Goal: Use online tool/utility: Use online tool/utility

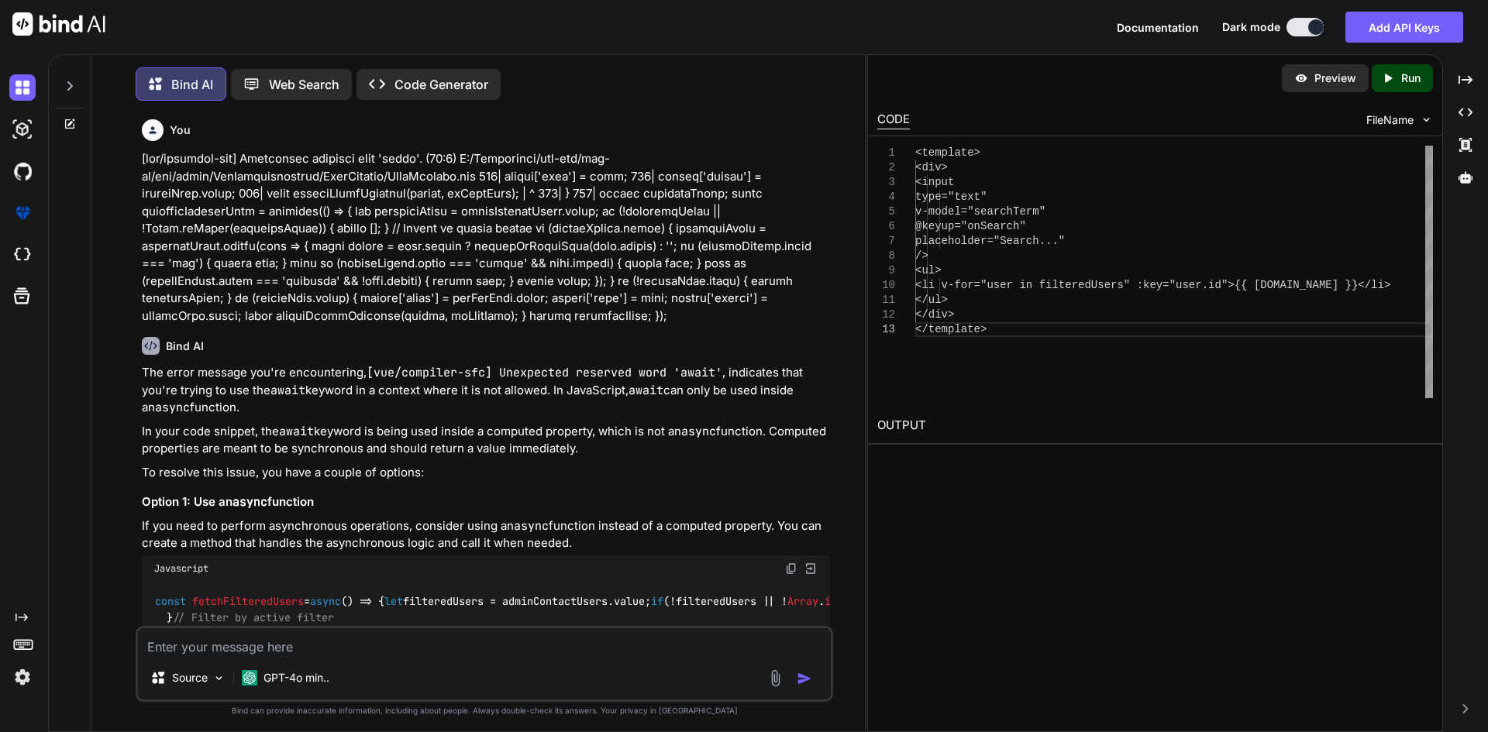
scroll to position [2553, 0]
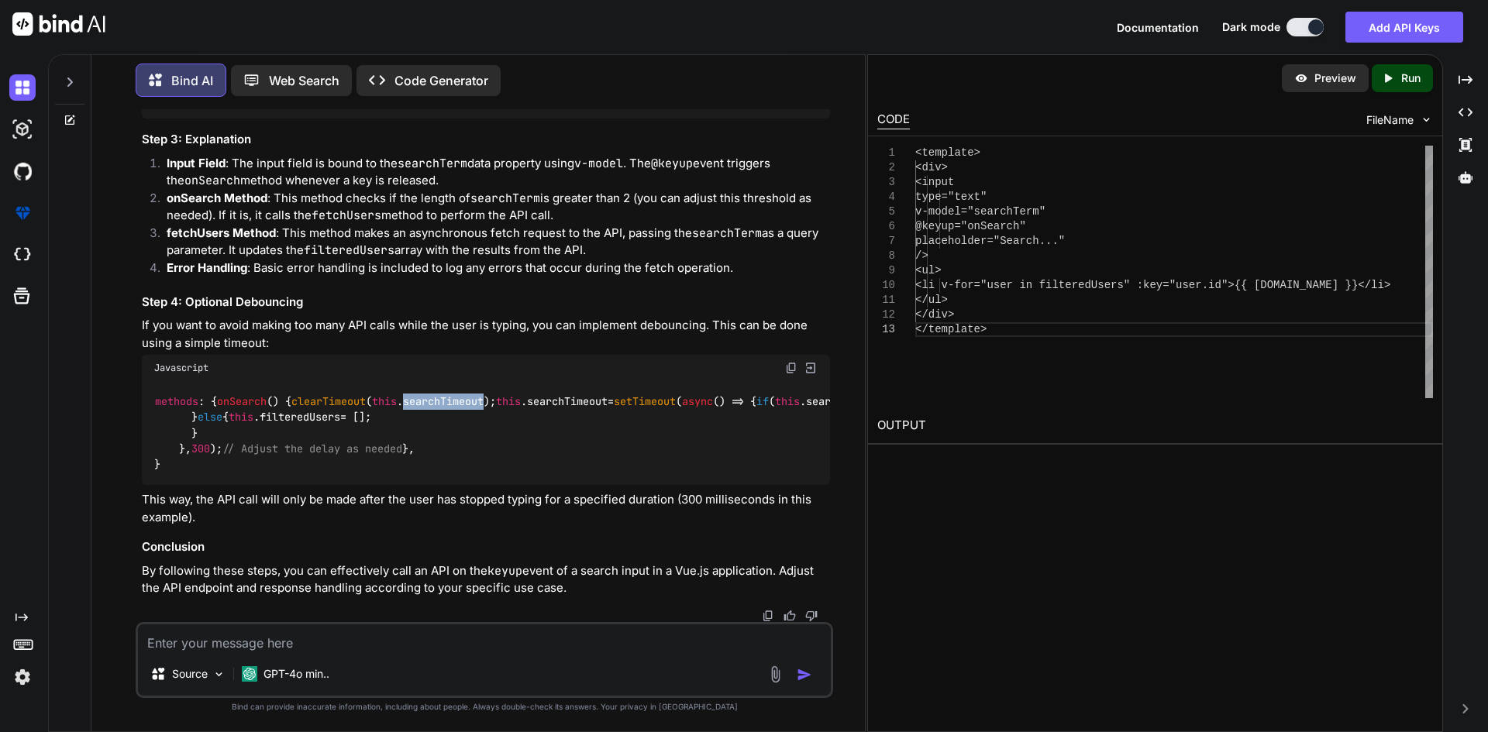
click at [353, 636] on textarea at bounding box center [484, 638] width 693 height 28
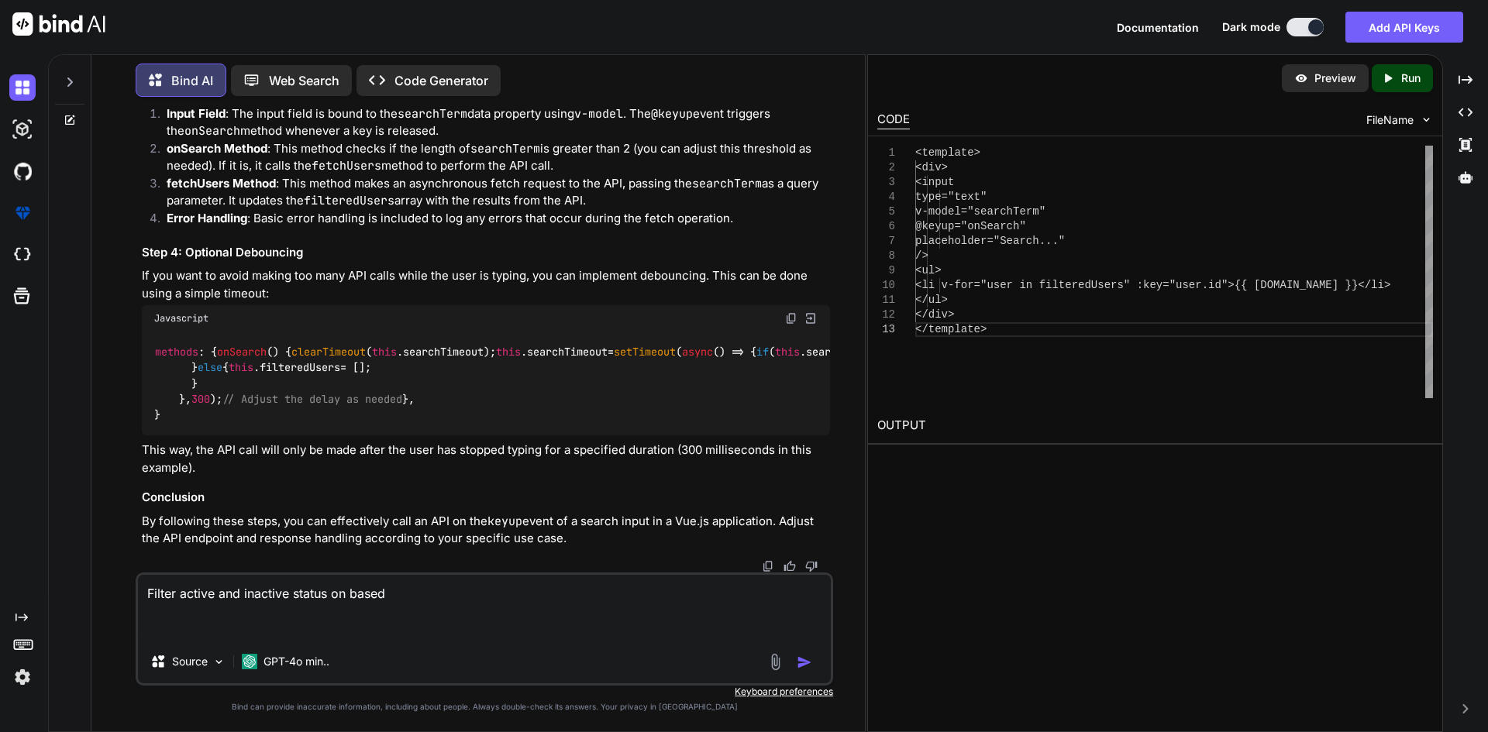
paste textarea "<script setup lang='ts'> import { ref, onMounted, nextTick, computed } from 'vu…"
type textarea "Filter active and inactive status on based <script setup lang='ts'> import { re…"
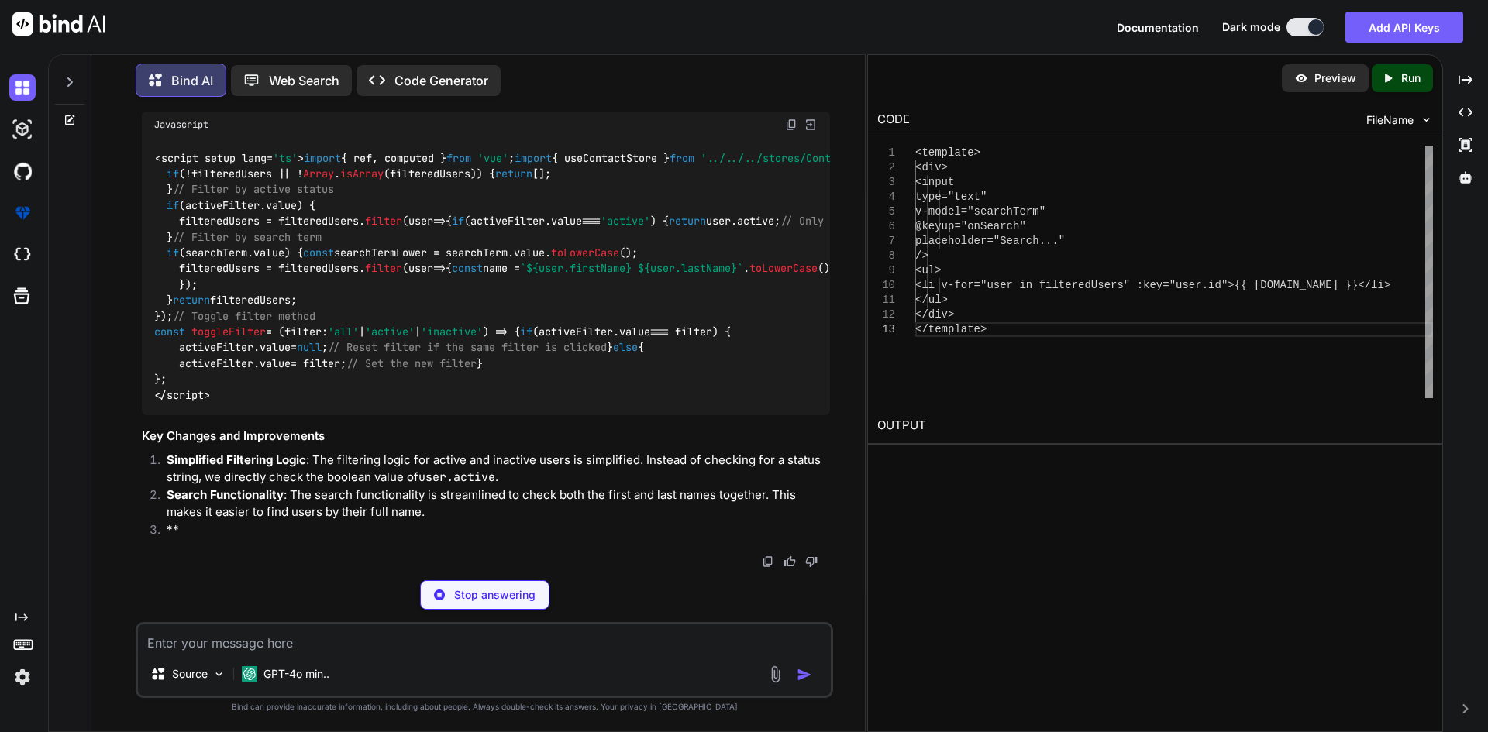
scroll to position [4224, 0]
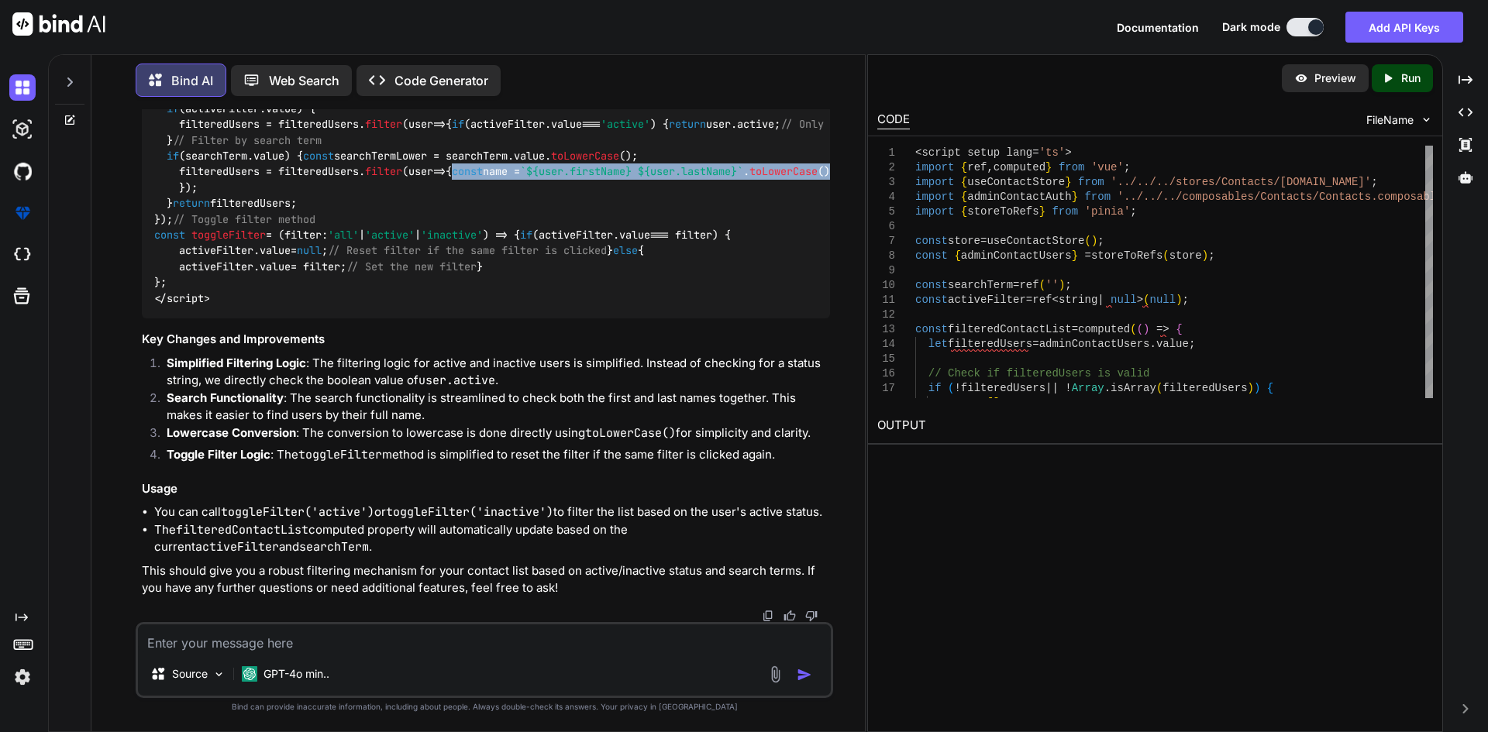
drag, startPoint x: 191, startPoint y: 267, endPoint x: 628, endPoint y: 271, distance: 436.2
click at [628, 271] on div "<script setup lang= 'ts' > import { ref, computed } from 'vue' ; import { useCo…" at bounding box center [486, 179] width 688 height 277
copy code "const name = ` ${user.firstName} ${user.lastName} ` . toLowerCase ();"
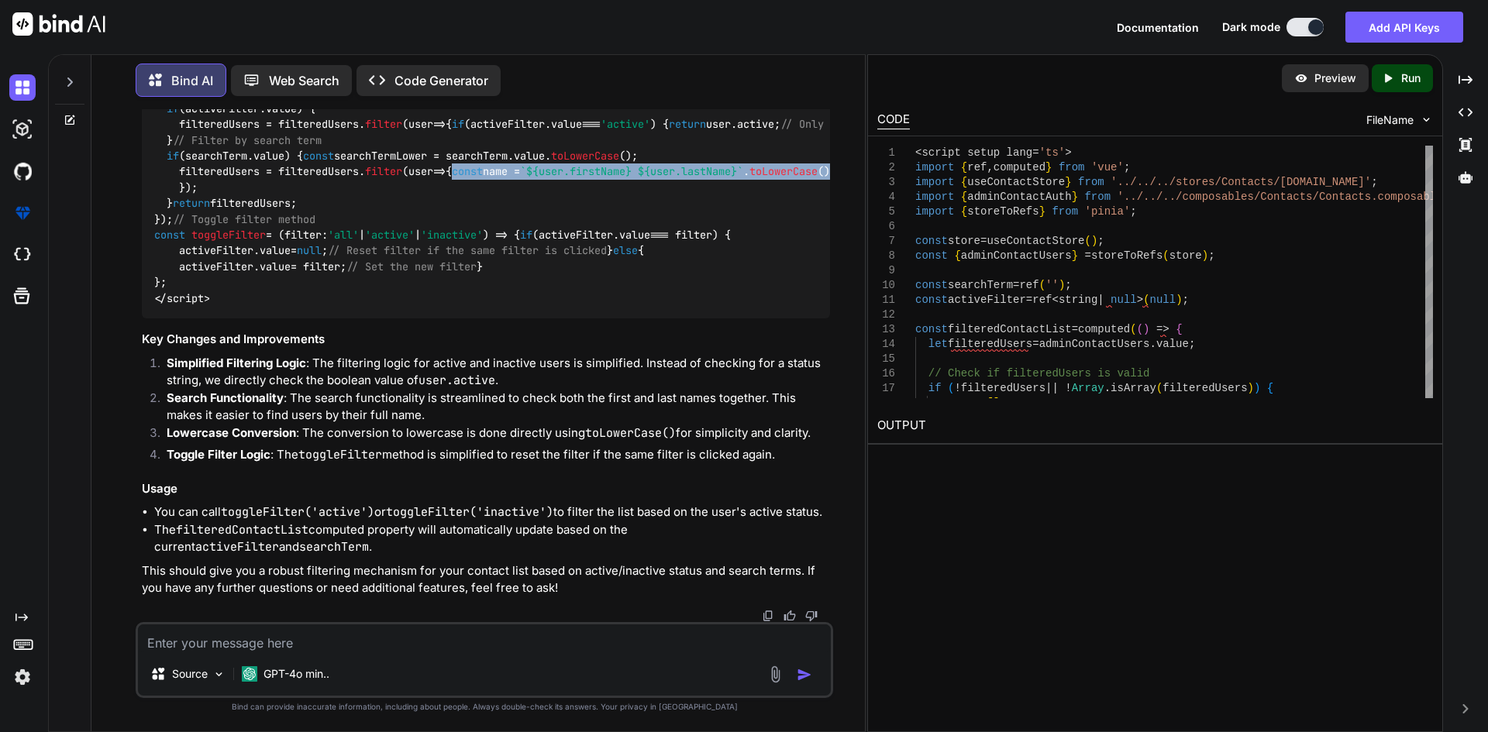
click at [526, 179] on span "${user.firstName}" at bounding box center [578, 172] width 105 height 14
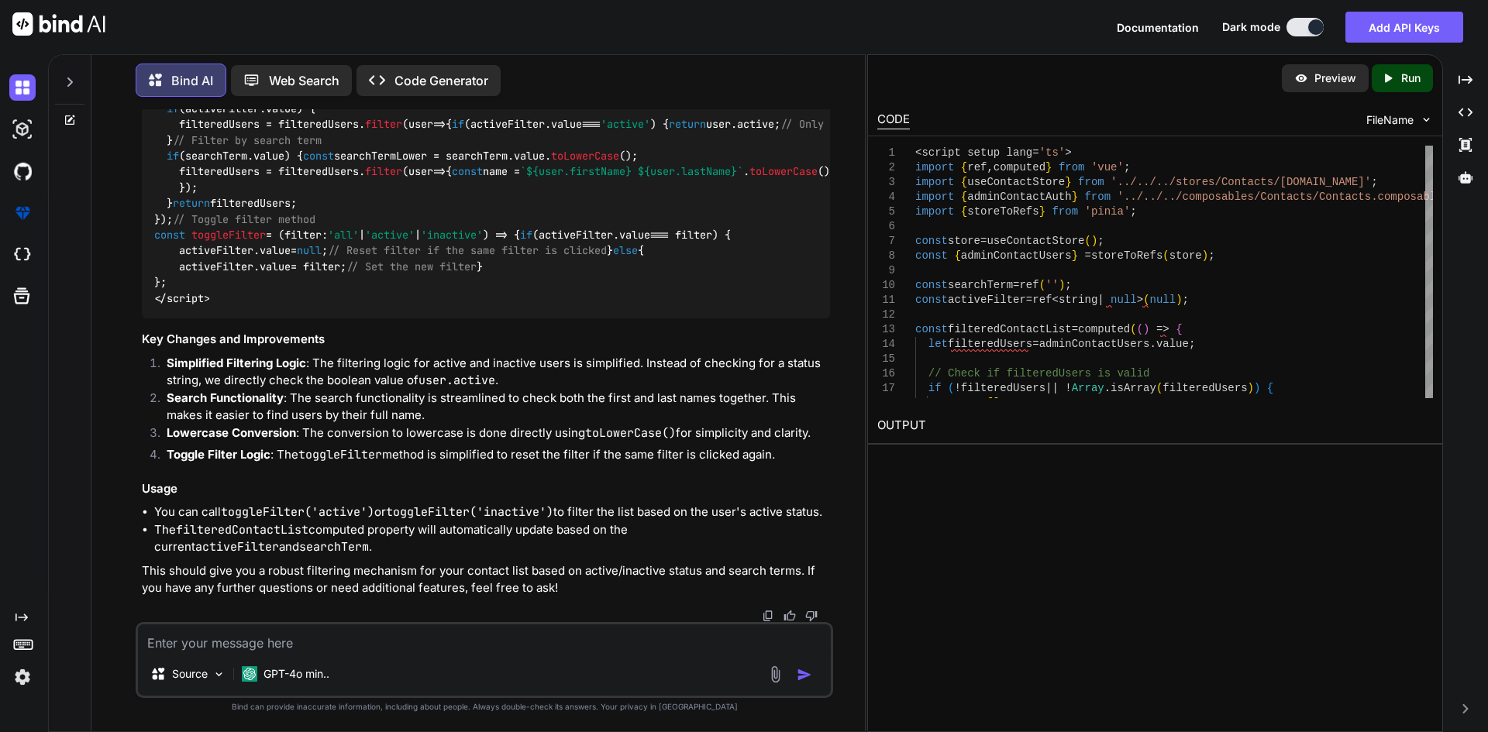
click at [948, 179] on span "email" at bounding box center [963, 172] width 31 height 14
click at [985, 179] on span "toLowerCase" at bounding box center [1019, 172] width 68 height 14
drag, startPoint x: 322, startPoint y: 191, endPoint x: 499, endPoint y: 199, distance: 177.6
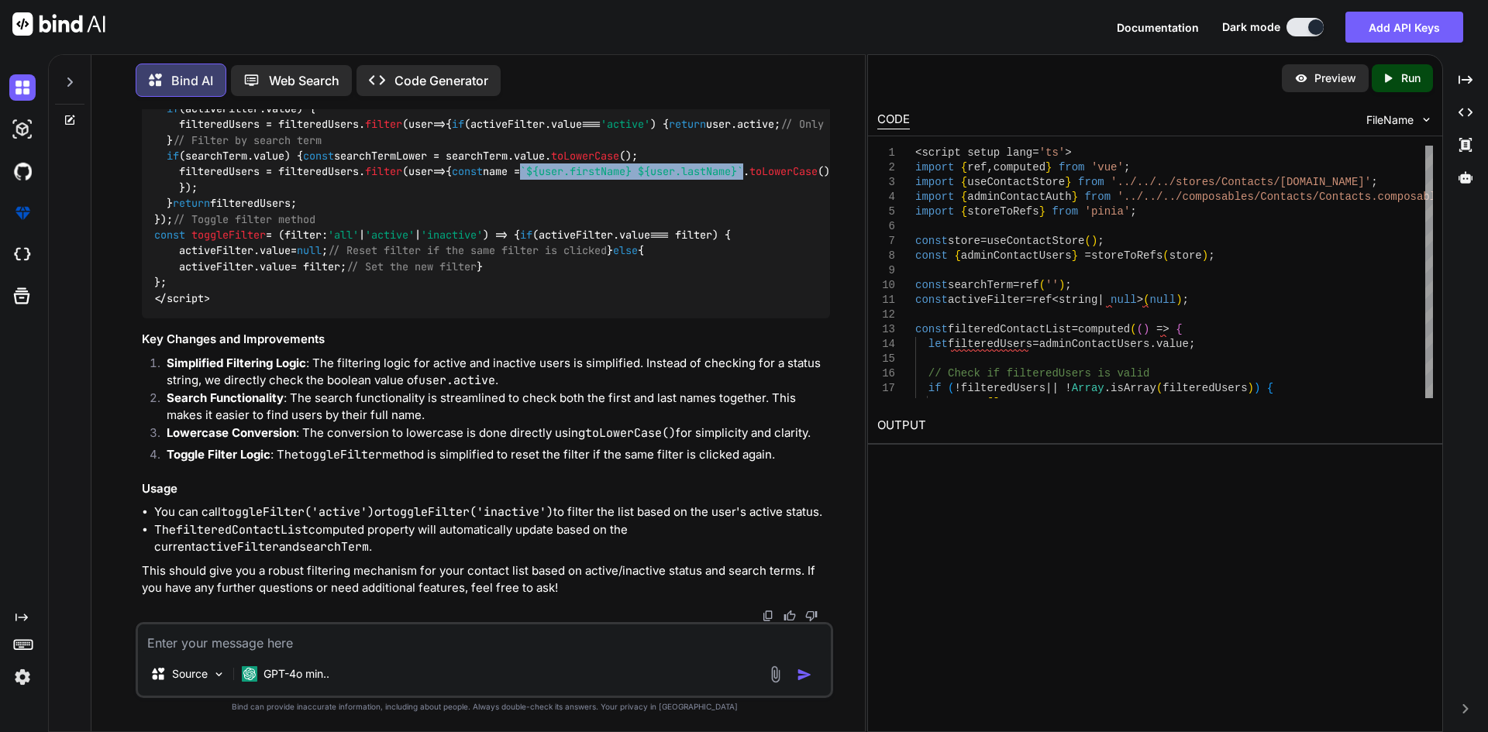
click at [520, 179] on span "` ${user.firstName} ${user.lastName} `" at bounding box center [631, 172] width 223 height 14
copy span "` ${user.firstName} ${user.lastName} `"
